Goal: Find specific page/section: Find specific page/section

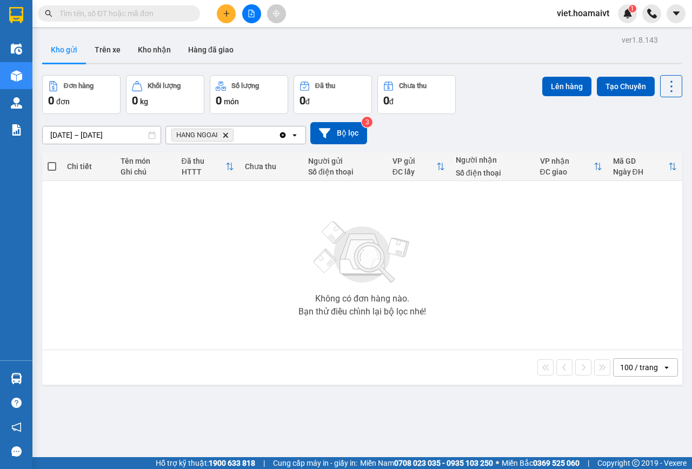
click at [223, 135] on icon "Delete" at bounding box center [225, 135] width 6 height 6
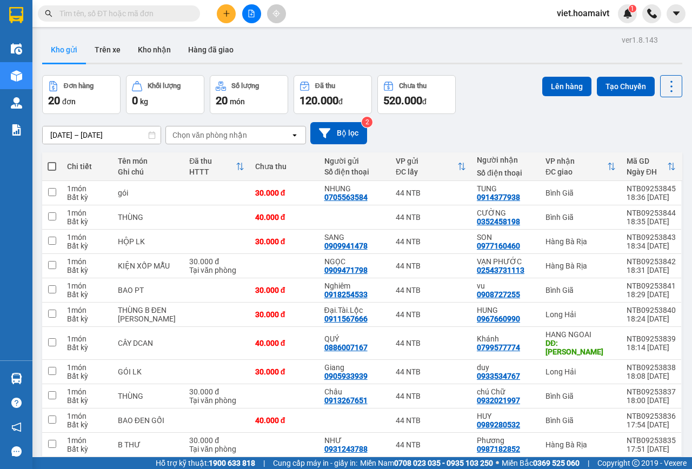
click at [236, 136] on div "Chọn văn phòng nhận" at bounding box center [209, 135] width 75 height 11
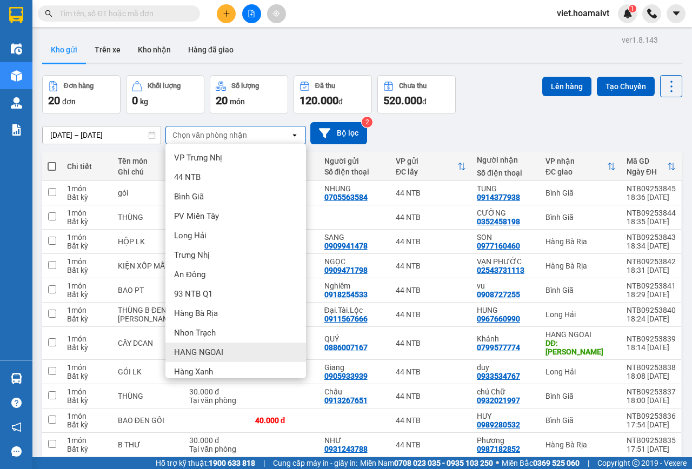
click at [236, 347] on div "HANG NGOAI" at bounding box center [235, 352] width 140 height 19
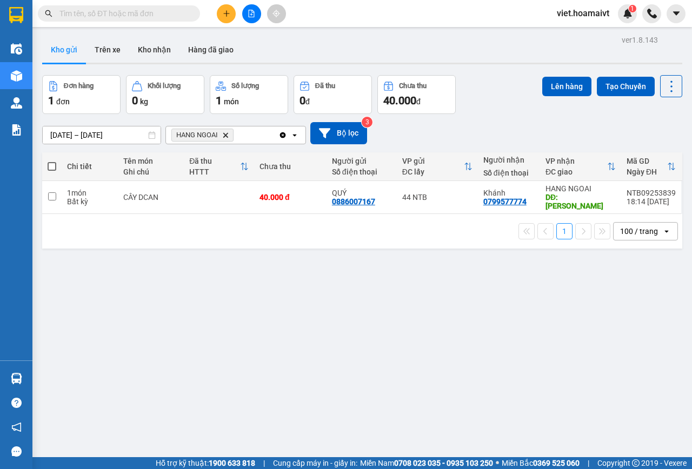
click at [226, 135] on icon "HANG NGOAI, close by backspace" at bounding box center [225, 134] width 5 height 5
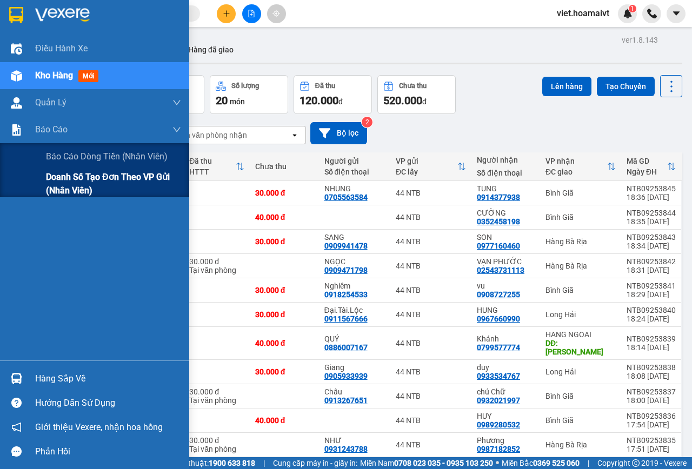
click at [50, 186] on span "Doanh số tạo đơn theo VP gửi (nhân viên)" at bounding box center [113, 183] width 135 height 27
